Goal: Transaction & Acquisition: Purchase product/service

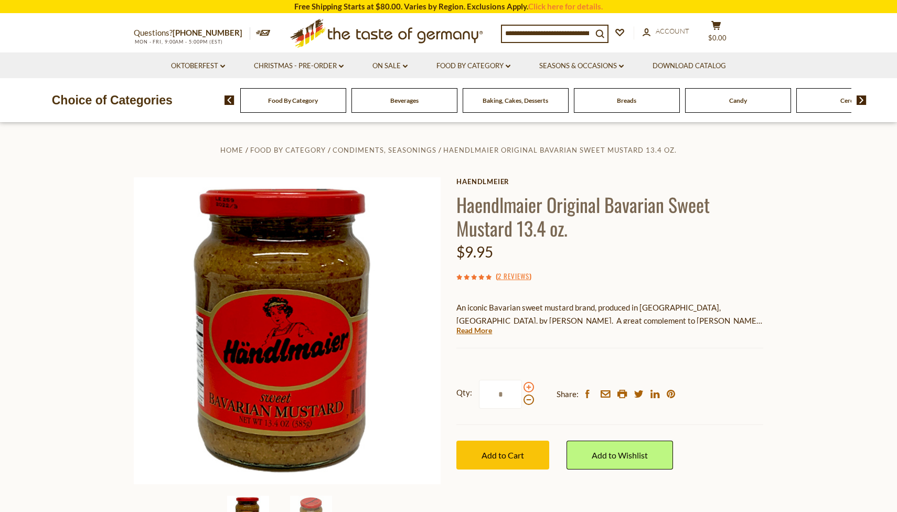
click at [529, 383] on span at bounding box center [528, 387] width 10 height 10
click at [522, 383] on input "*" at bounding box center [500, 394] width 43 height 29
click at [529, 383] on span at bounding box center [528, 387] width 10 height 10
click at [522, 383] on input "*" at bounding box center [500, 394] width 43 height 29
click at [529, 383] on span at bounding box center [528, 387] width 10 height 10
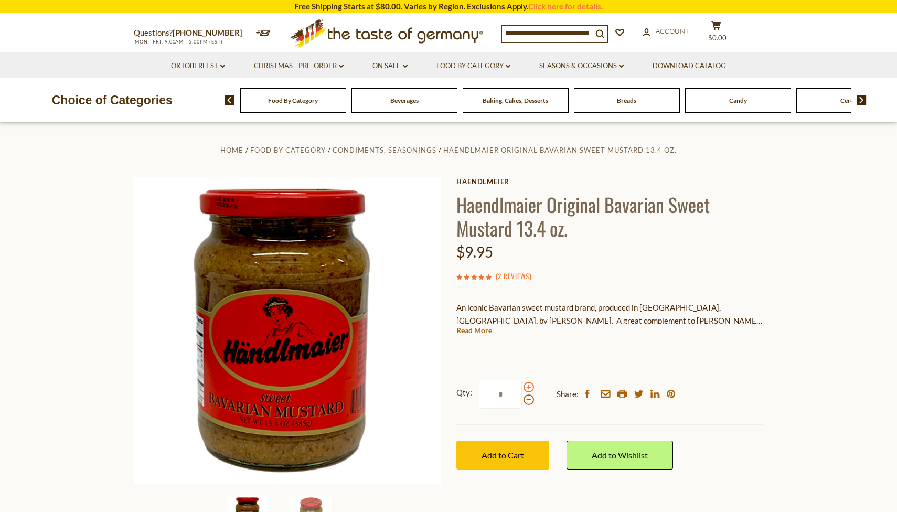
click at [522, 383] on input "*" at bounding box center [500, 394] width 43 height 29
click at [529, 383] on span at bounding box center [528, 387] width 10 height 10
click at [522, 383] on input "*" at bounding box center [500, 394] width 43 height 29
click at [529, 396] on span at bounding box center [528, 399] width 10 height 10
click at [522, 396] on input "*" at bounding box center [500, 394] width 43 height 29
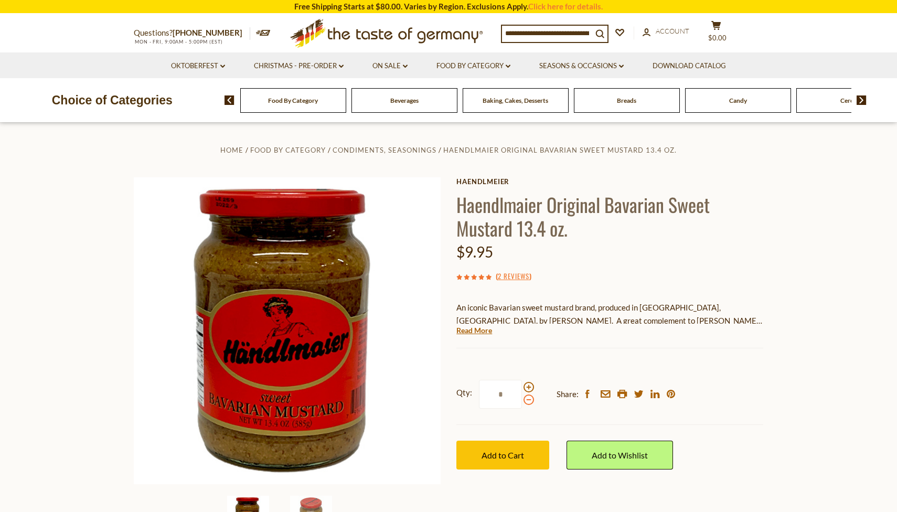
click at [529, 396] on span at bounding box center [528, 399] width 10 height 10
click at [522, 396] on input "*" at bounding box center [500, 394] width 43 height 29
click at [529, 396] on span at bounding box center [528, 399] width 10 height 10
click at [522, 396] on input "*" at bounding box center [500, 394] width 43 height 29
click at [527, 385] on span at bounding box center [528, 387] width 10 height 10
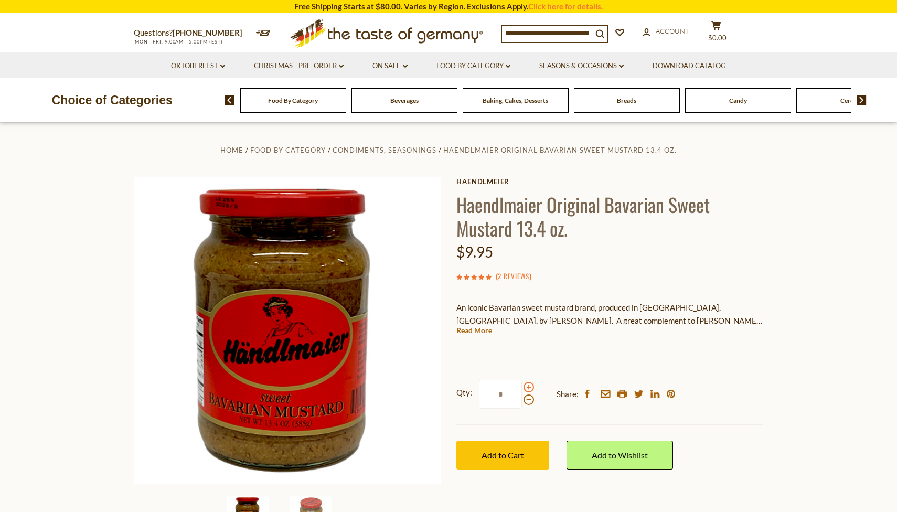
click at [522, 385] on input "*" at bounding box center [500, 394] width 43 height 29
click at [527, 387] on span at bounding box center [528, 387] width 10 height 10
click at [522, 387] on input "*" at bounding box center [500, 394] width 43 height 29
type input "*"
click at [525, 457] on button "Add to Cart" at bounding box center [502, 454] width 93 height 29
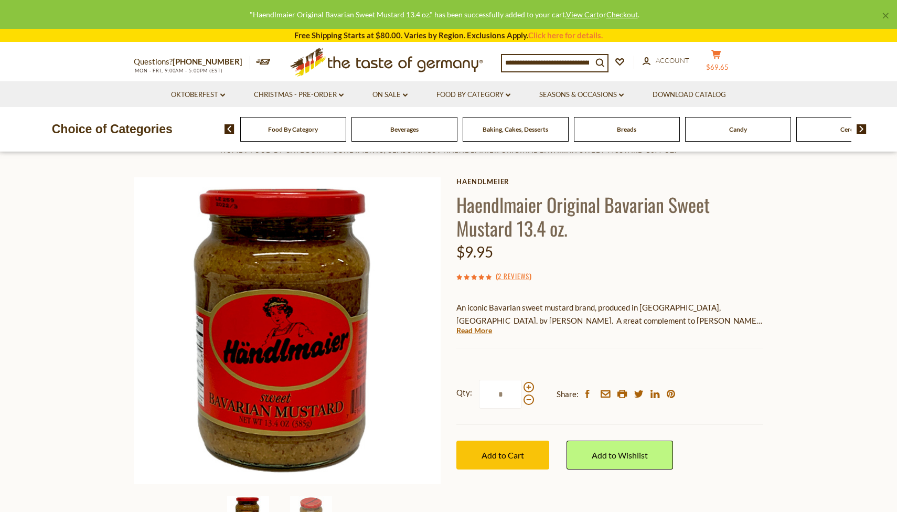
click at [713, 61] on button "cart $69.65" at bounding box center [715, 62] width 31 height 26
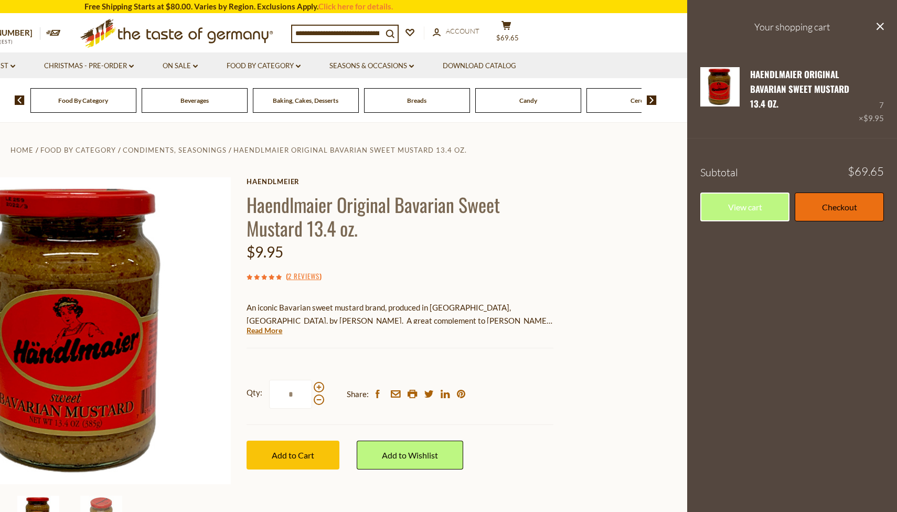
click at [825, 201] on link "Checkout" at bounding box center [838, 206] width 89 height 29
